Goal: Download file/media

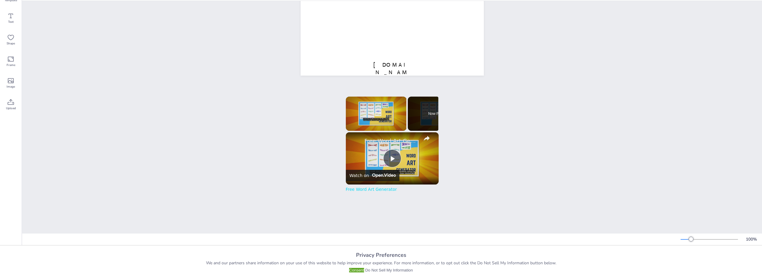
scroll to position [38, 0]
click at [391, 46] on icon at bounding box center [392, 49] width 7 height 7
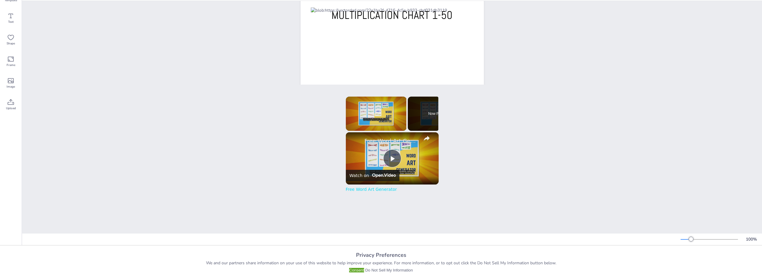
scroll to position [0, 0]
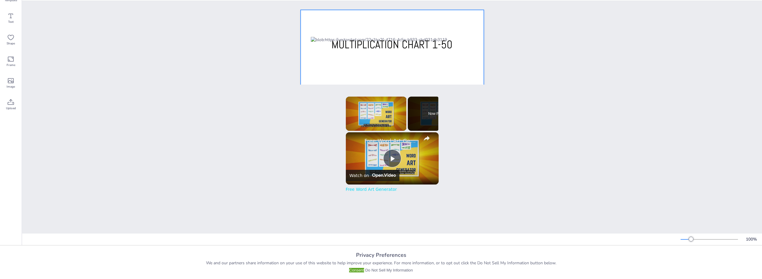
click at [470, 19] on div at bounding box center [392, 128] width 183 height 237
click at [7, 100] on icon at bounding box center [10, 102] width 7 height 7
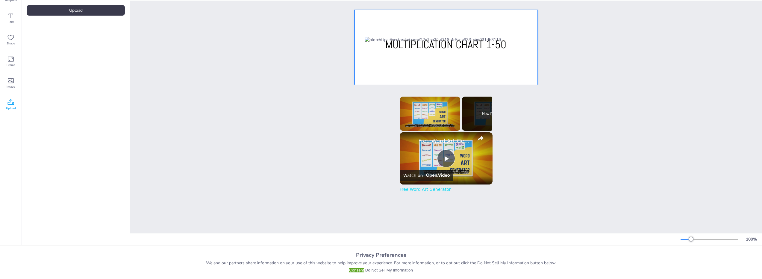
click at [96, 5] on div "Upload" at bounding box center [76, 10] width 98 height 10
click at [680, 234] on div "X" at bounding box center [682, 234] width 5 height 5
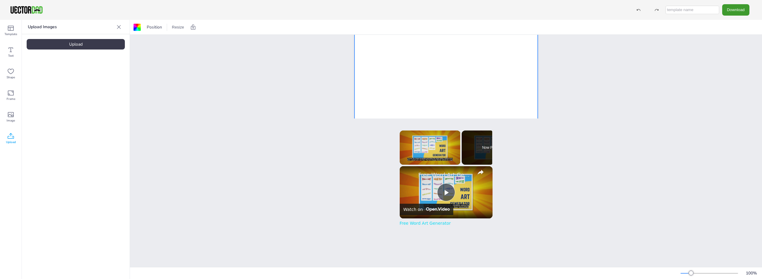
scroll to position [171, 0]
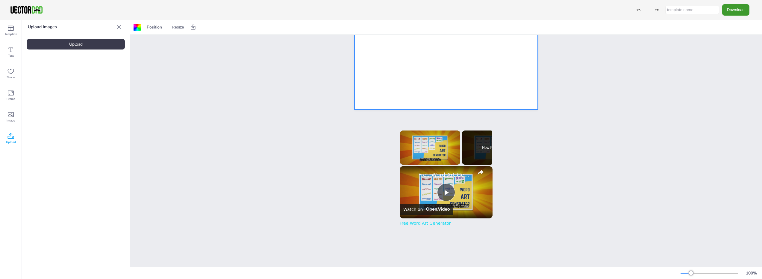
click at [119, 26] on icon at bounding box center [119, 27] width 6 height 6
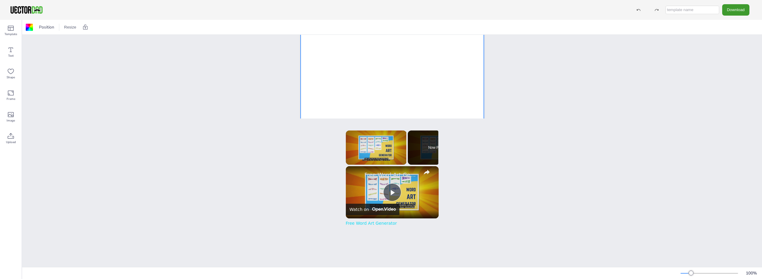
scroll to position [0, 0]
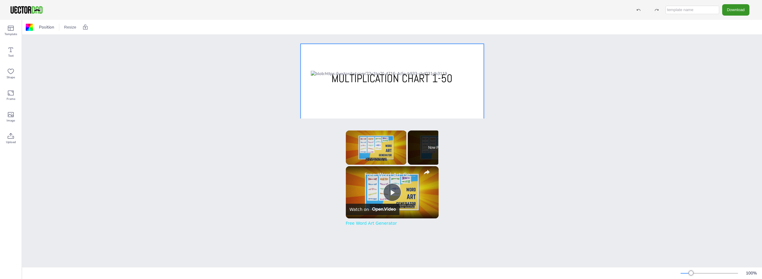
click at [743, 12] on button "Download" at bounding box center [736, 9] width 27 height 11
click at [729, 72] on li "PDF" at bounding box center [733, 73] width 49 height 12
